Goal: Use online tool/utility: Utilize a website feature to perform a specific function

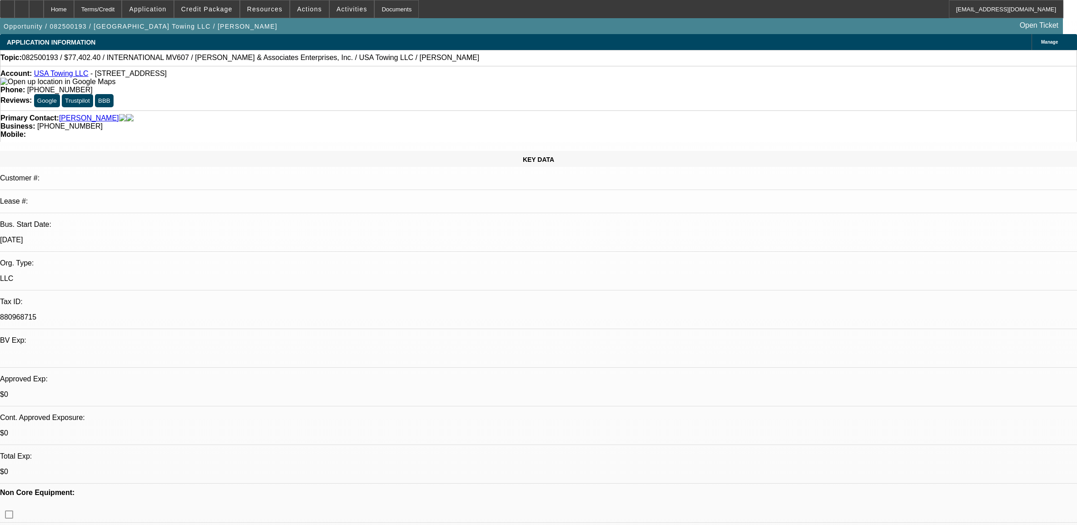
select select "0"
select select "2"
select select "0"
select select "6"
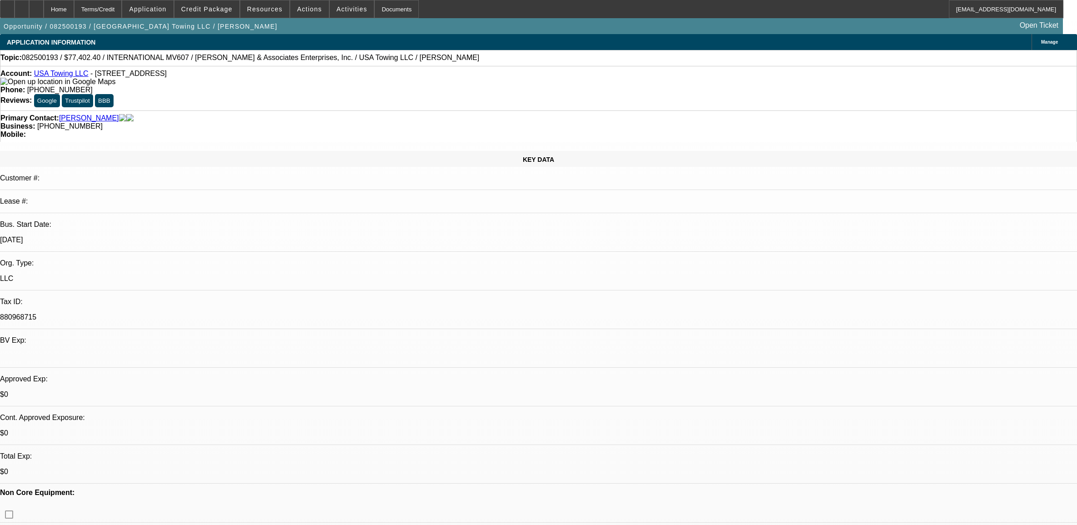
select select "0.1"
select select "0"
select select "2"
select select "0"
select select "6"
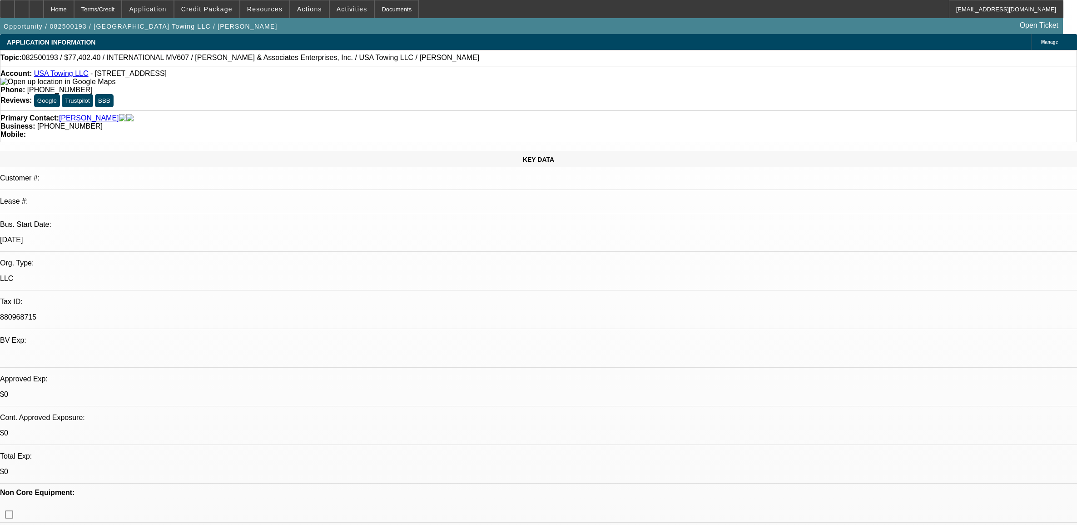
select select "0.1"
select select "0"
select select "2"
select select "0"
select select "6"
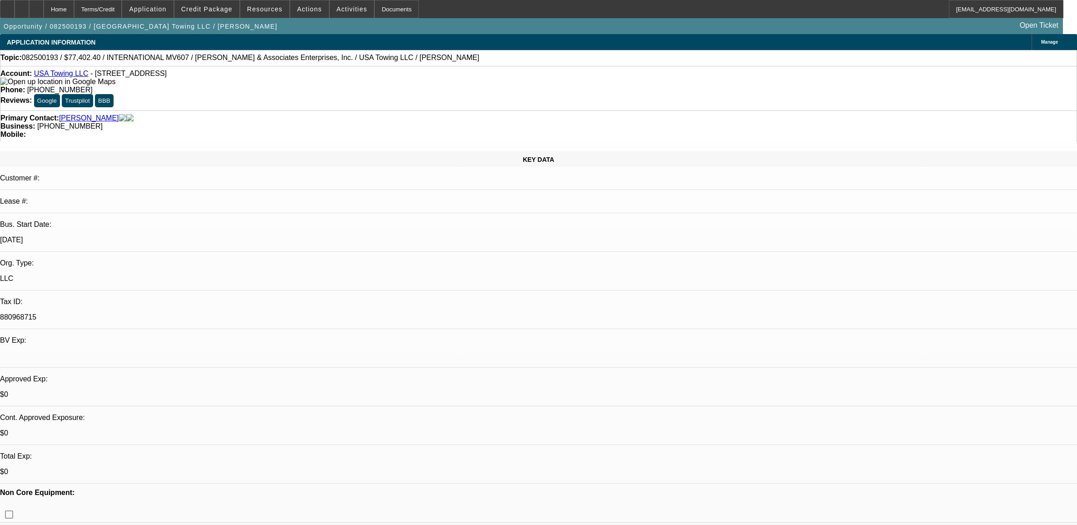
select select "0.1"
select select "2"
select select "0"
select select "6"
